Goal: Task Accomplishment & Management: Use online tool/utility

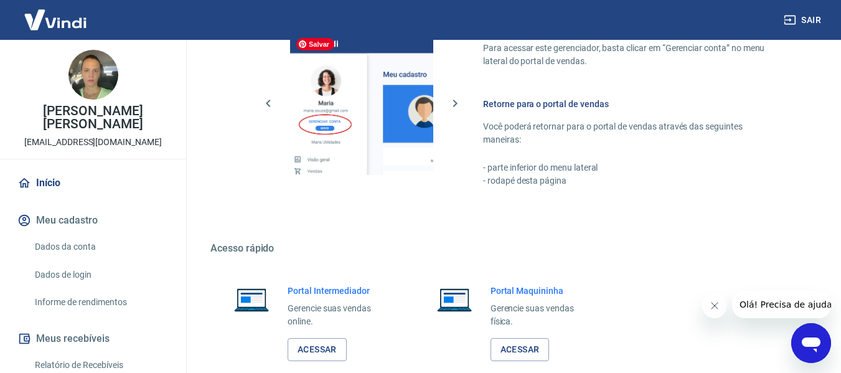
scroll to position [648, 0]
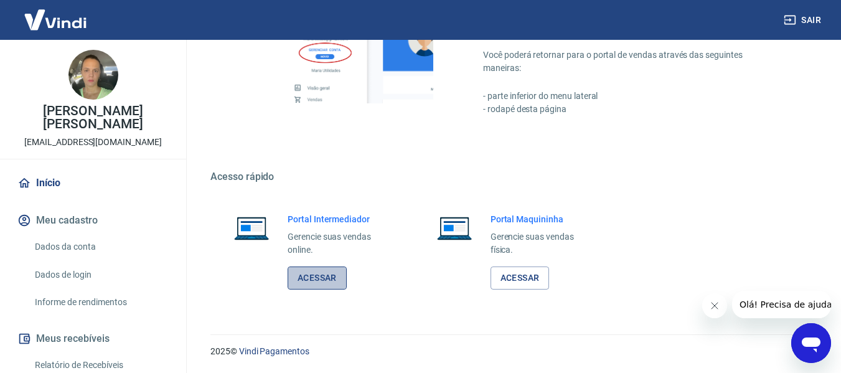
click at [335, 285] on link "Acessar" at bounding box center [316, 277] width 59 height 23
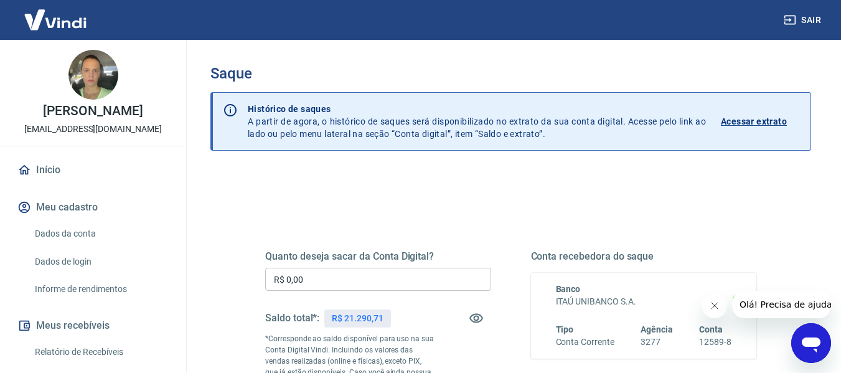
click at [397, 282] on input "R$ 0,00" at bounding box center [378, 279] width 226 height 23
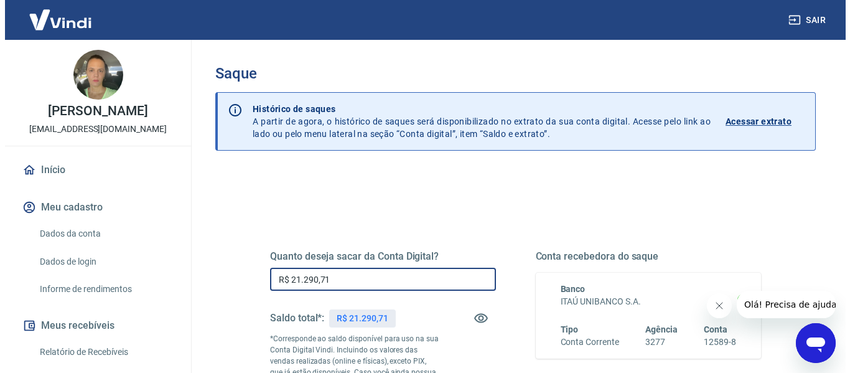
scroll to position [187, 0]
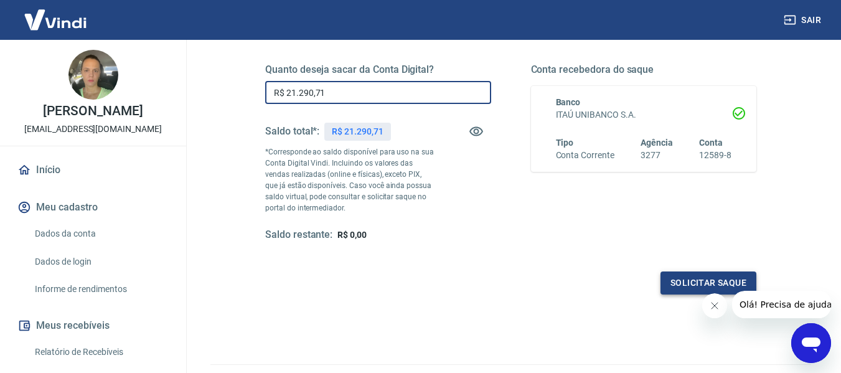
type input "R$ 21.290,71"
click at [691, 284] on button "Solicitar saque" at bounding box center [708, 282] width 96 height 23
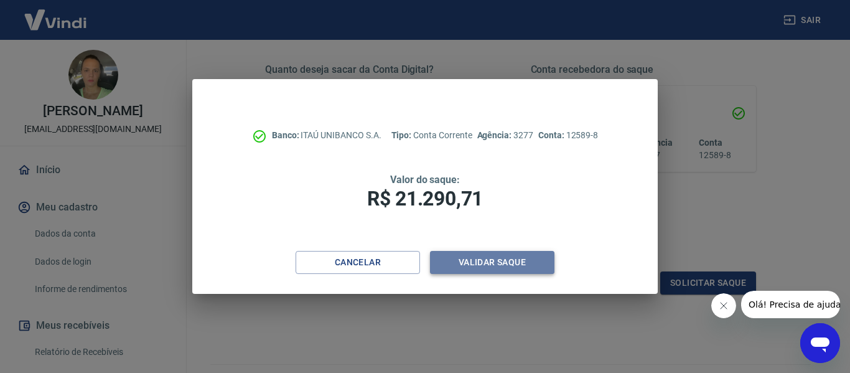
click at [528, 261] on button "Validar saque" at bounding box center [492, 262] width 124 height 23
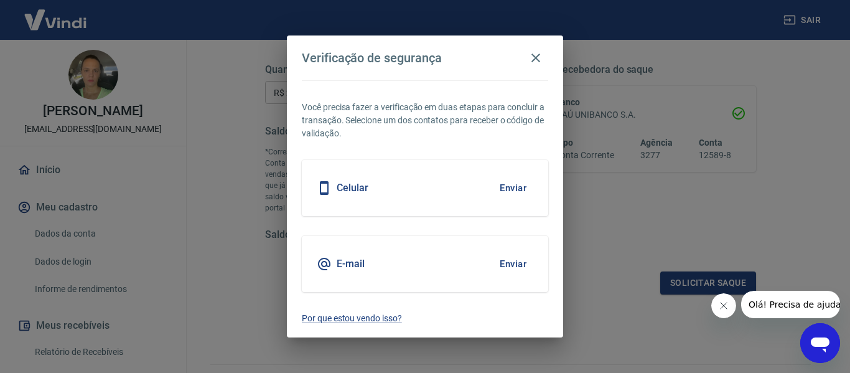
click at [516, 264] on button "Enviar" at bounding box center [513, 264] width 40 height 26
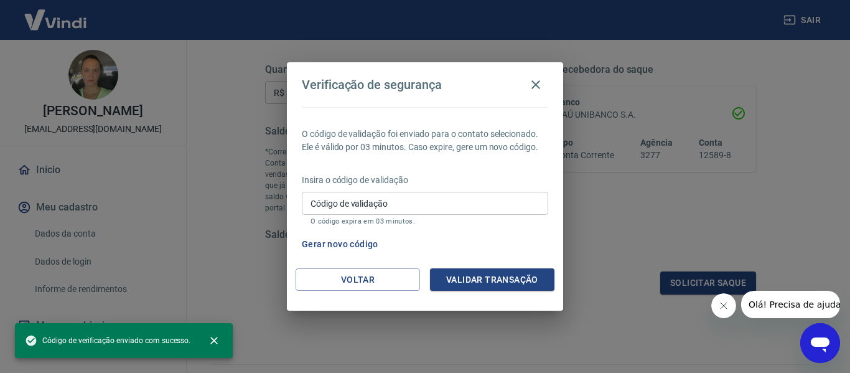
click at [441, 205] on input "Código de validação" at bounding box center [425, 203] width 246 height 23
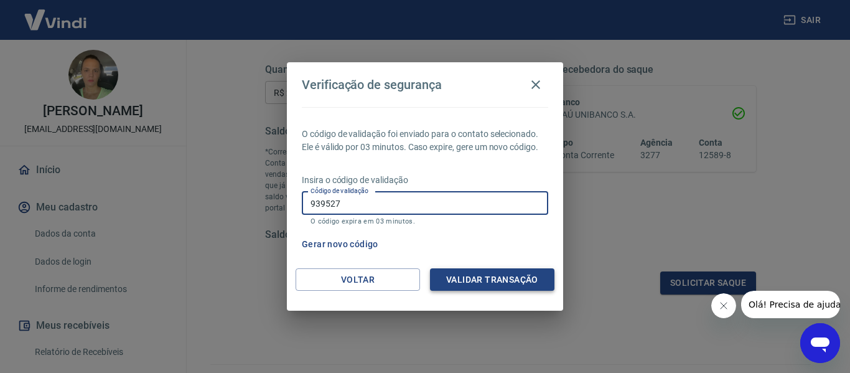
type input "939527"
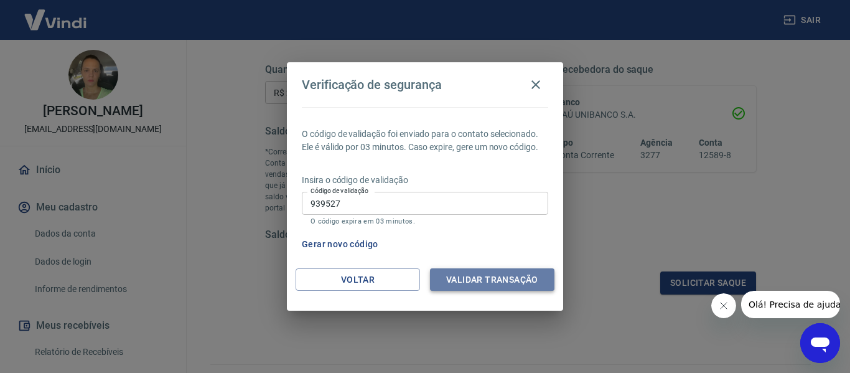
click at [494, 280] on button "Validar transação" at bounding box center [492, 279] width 124 height 23
